Goal: Find specific page/section: Find specific page/section

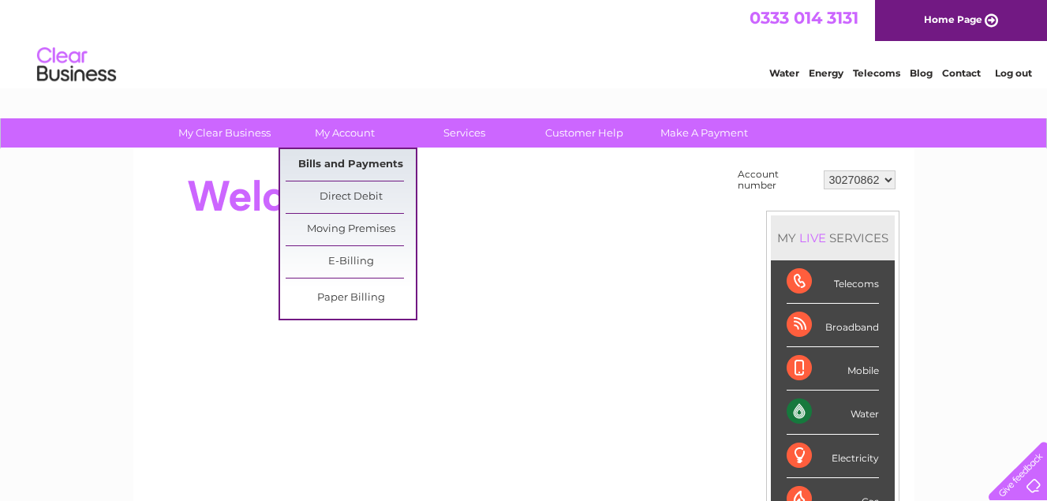
click at [339, 159] on link "Bills and Payments" at bounding box center [351, 165] width 130 height 32
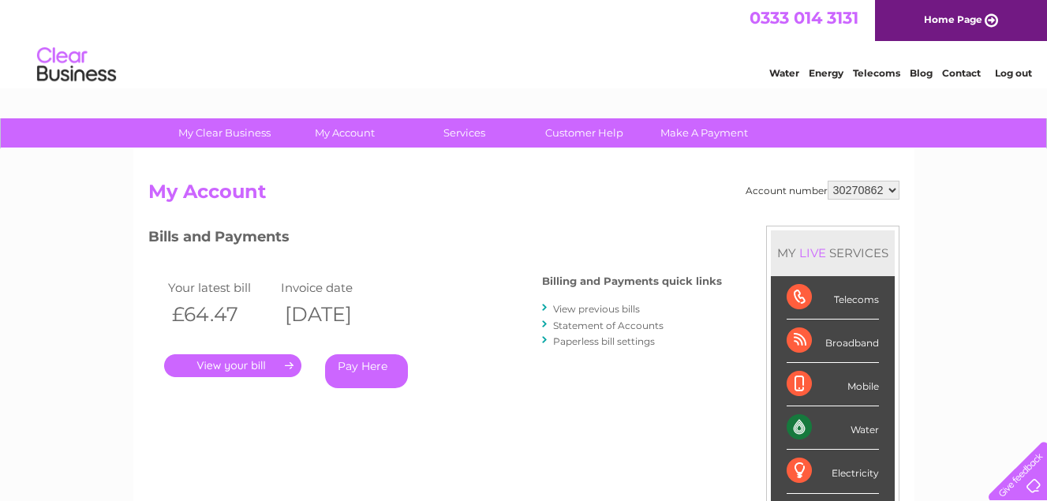
click at [250, 365] on link "." at bounding box center [232, 365] width 137 height 23
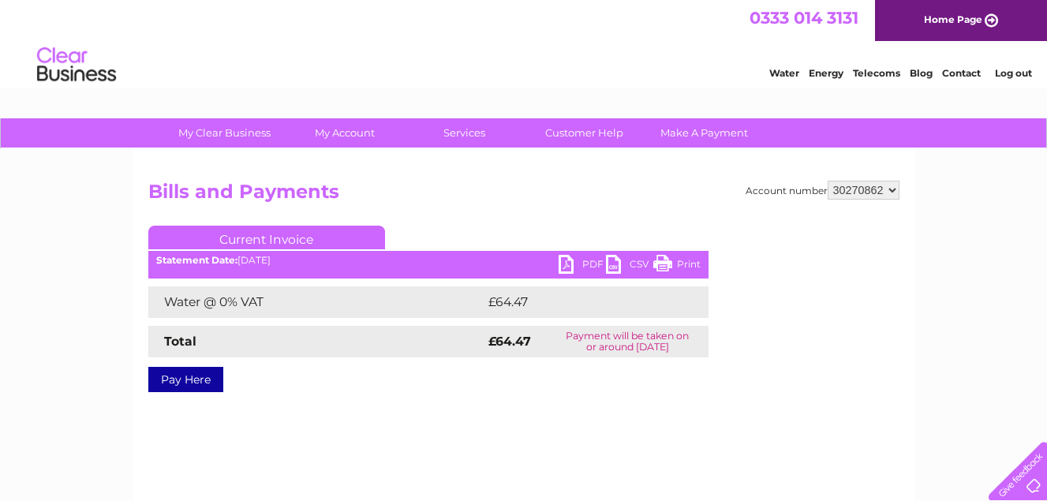
click at [567, 261] on link "PDF" at bounding box center [582, 266] width 47 height 23
